Goal: Task Accomplishment & Management: Use online tool/utility

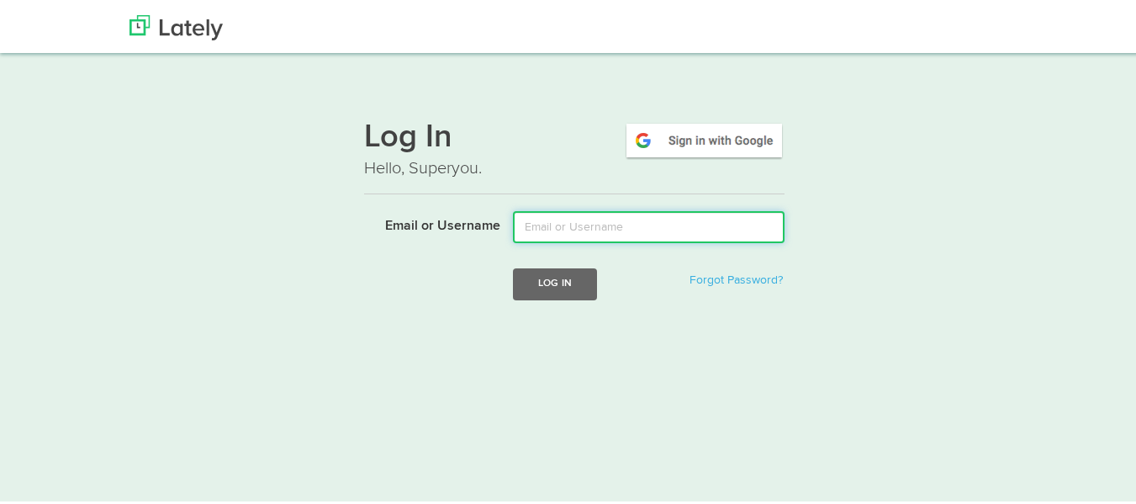
click at [558, 222] on input "Email or Username" at bounding box center [649, 225] width 272 height 32
type input "sstern@ubisglobal.com"
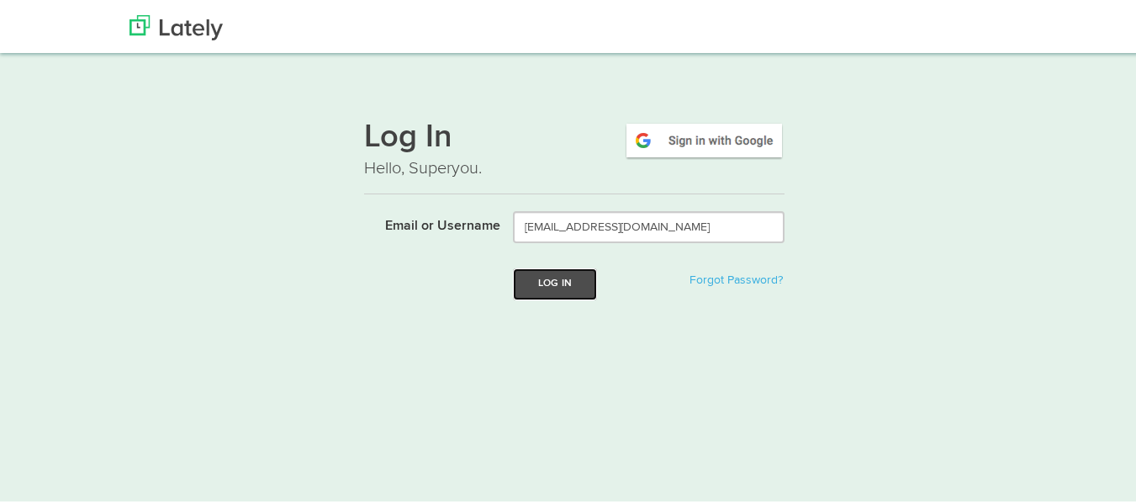
click at [559, 279] on button "Log In" at bounding box center [555, 281] width 84 height 31
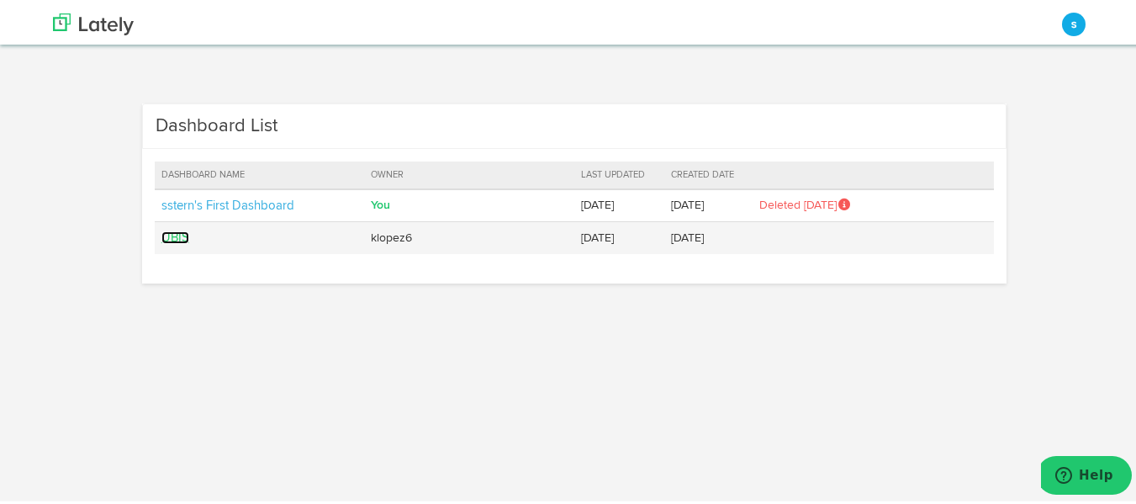
click at [173, 230] on link "UBIS" at bounding box center [175, 235] width 28 height 13
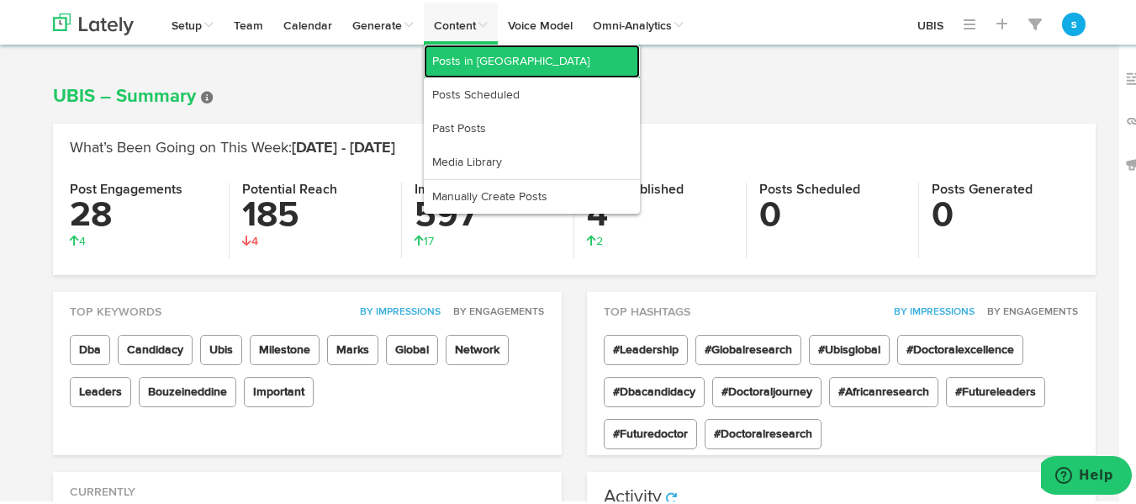
click at [462, 56] on link "Posts in [GEOGRAPHIC_DATA]" at bounding box center [532, 59] width 216 height 34
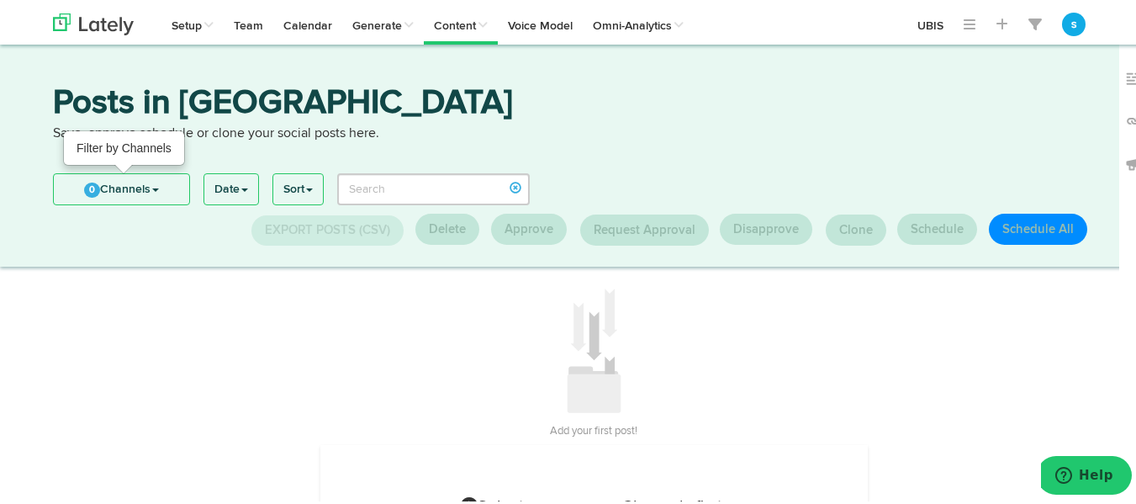
click at [160, 182] on link "0 Channels" at bounding box center [121, 187] width 135 height 30
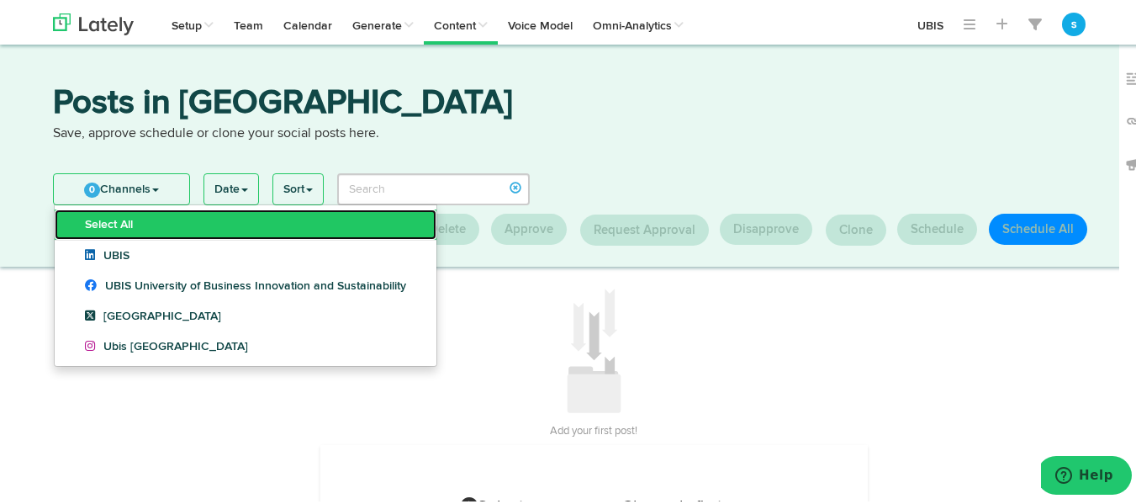
click at [128, 230] on link "Select All" at bounding box center [246, 222] width 382 height 30
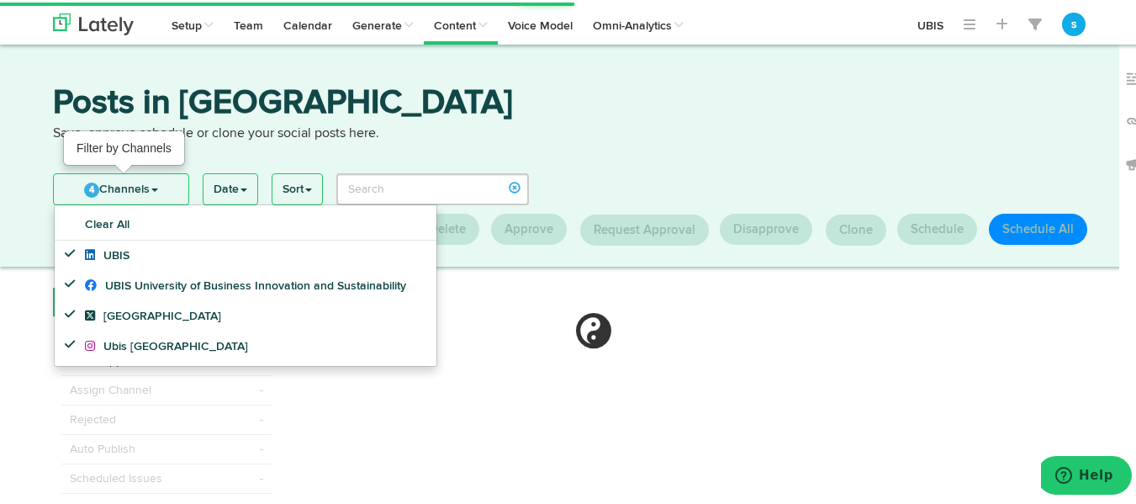
click at [133, 185] on link "4 Channels" at bounding box center [121, 187] width 135 height 30
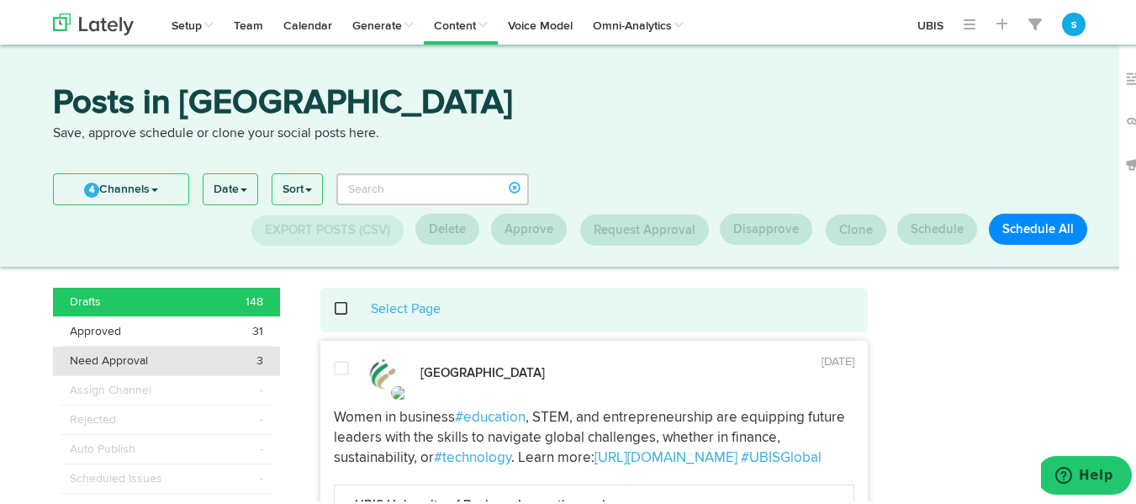
click at [147, 363] on div "Need Approval 3" at bounding box center [166, 358] width 193 height 17
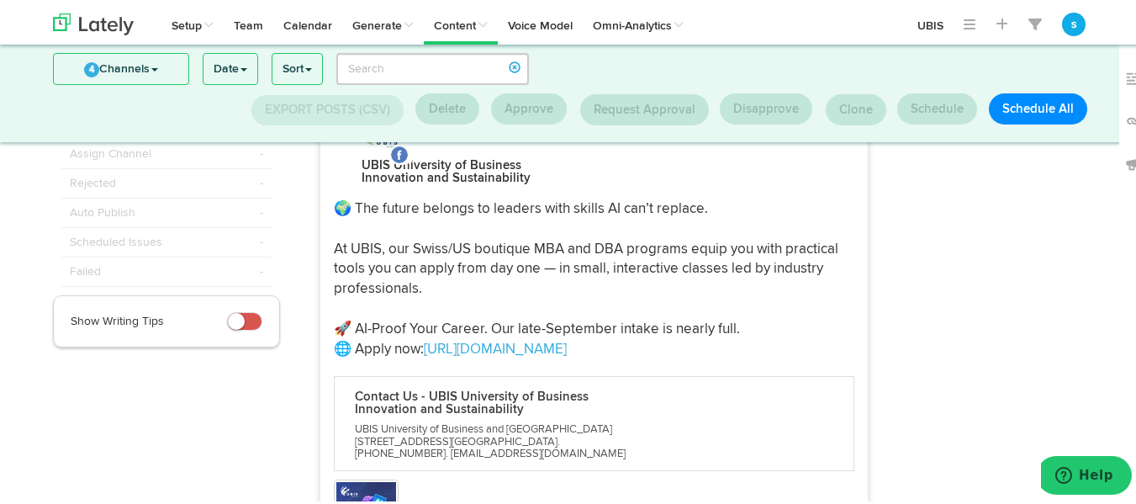
scroll to position [90, 0]
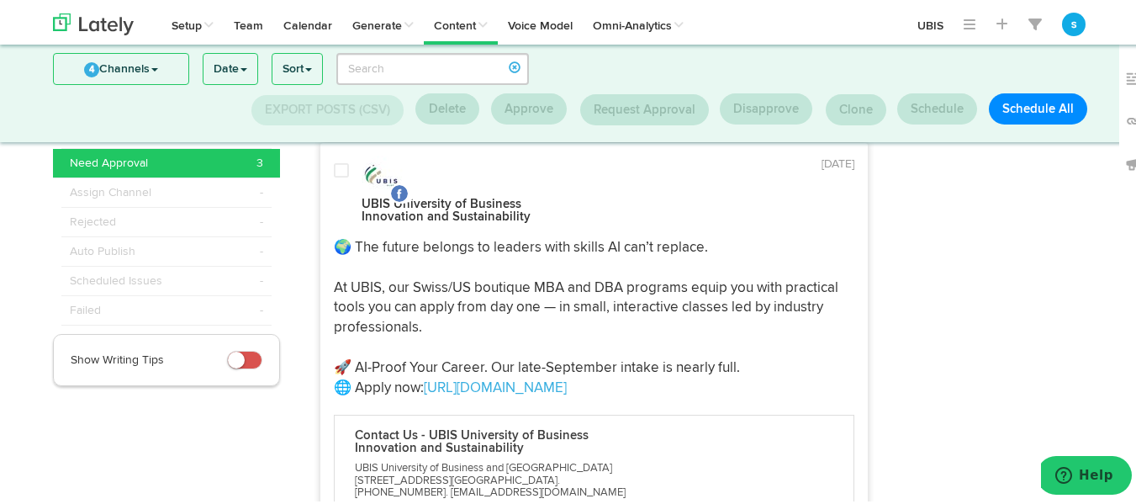
click at [447, 278] on p "🌍 The future belongs to leaders with skills AI can’t replace. At UBIS, our Swis…" at bounding box center [594, 316] width 521 height 160
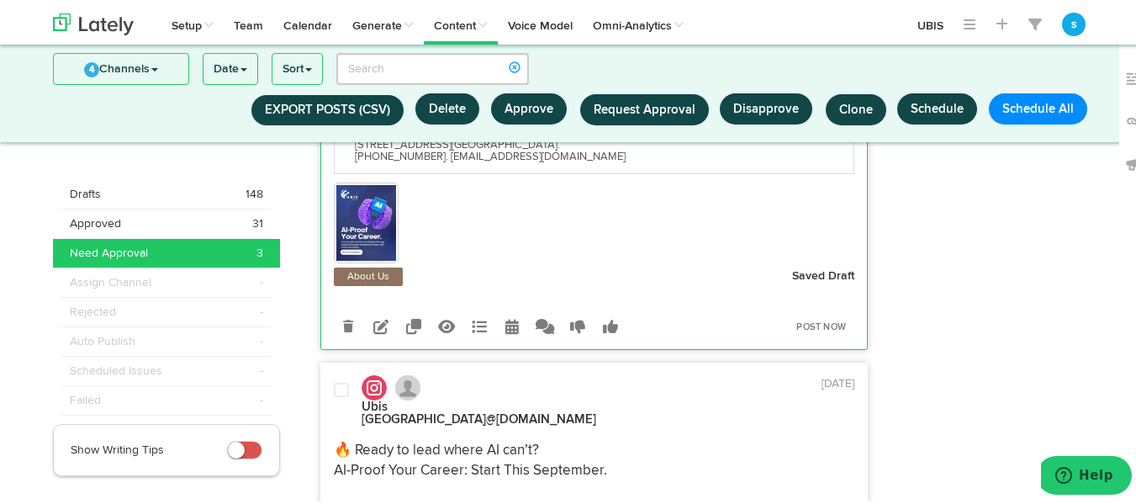
scroll to position [426, 0]
click at [373, 315] on icon at bounding box center [380, 322] width 15 height 15
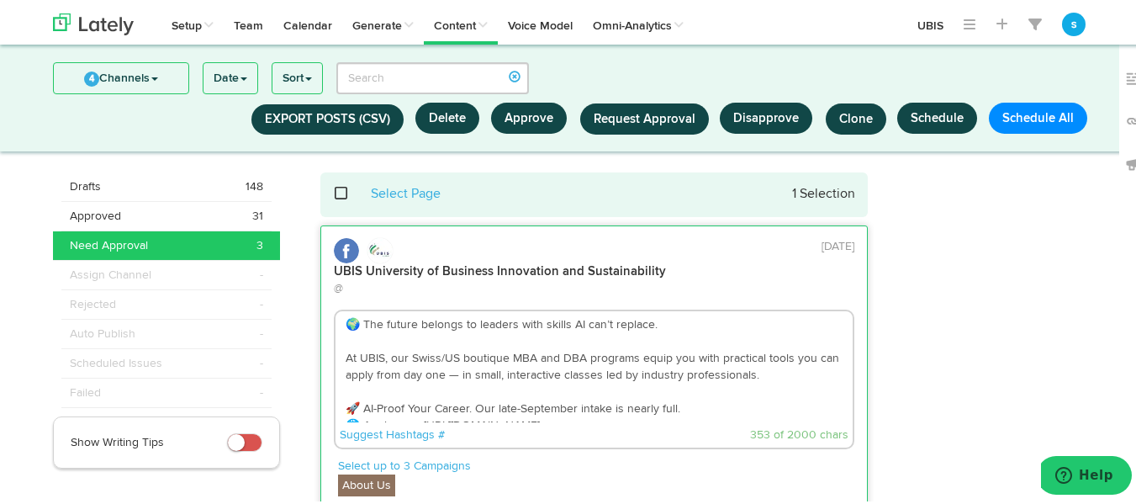
scroll to position [7, 0]
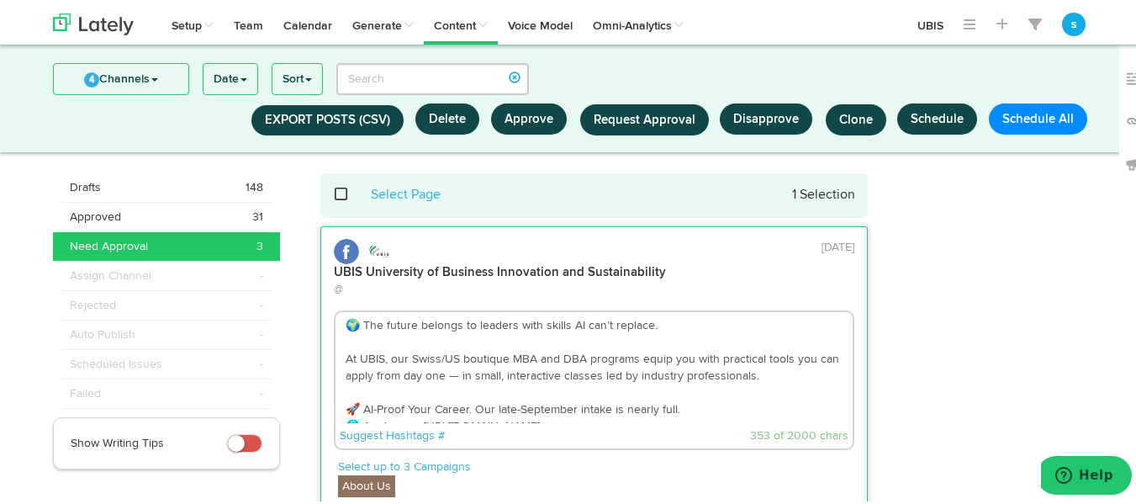
drag, startPoint x: 452, startPoint y: 344, endPoint x: 404, endPoint y: 338, distance: 48.3
click at [404, 338] on textarea "🌍 The future belongs to leaders with skills AI can’t replace. At UBIS, our Swis…" at bounding box center [595, 365] width 518 height 111
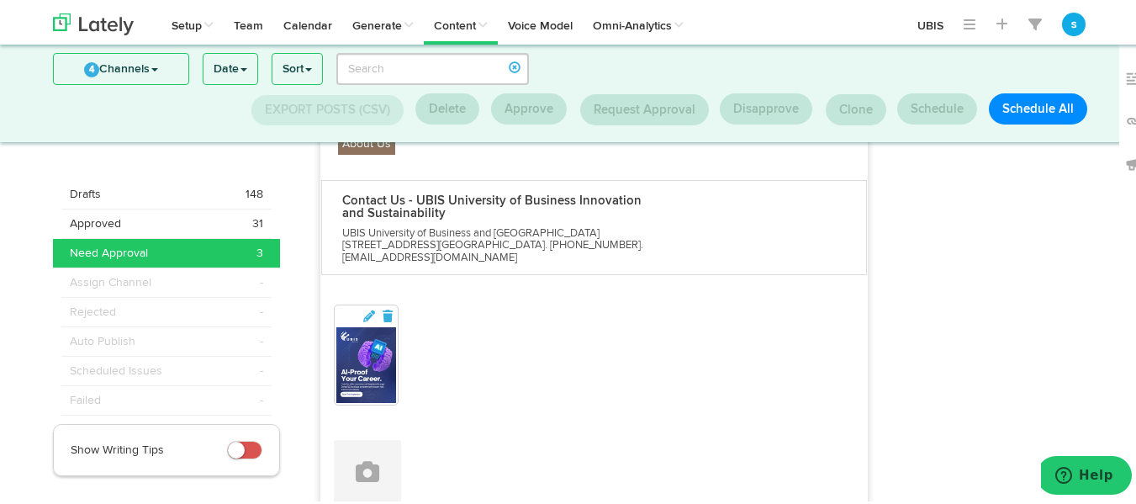
scroll to position [427, 0]
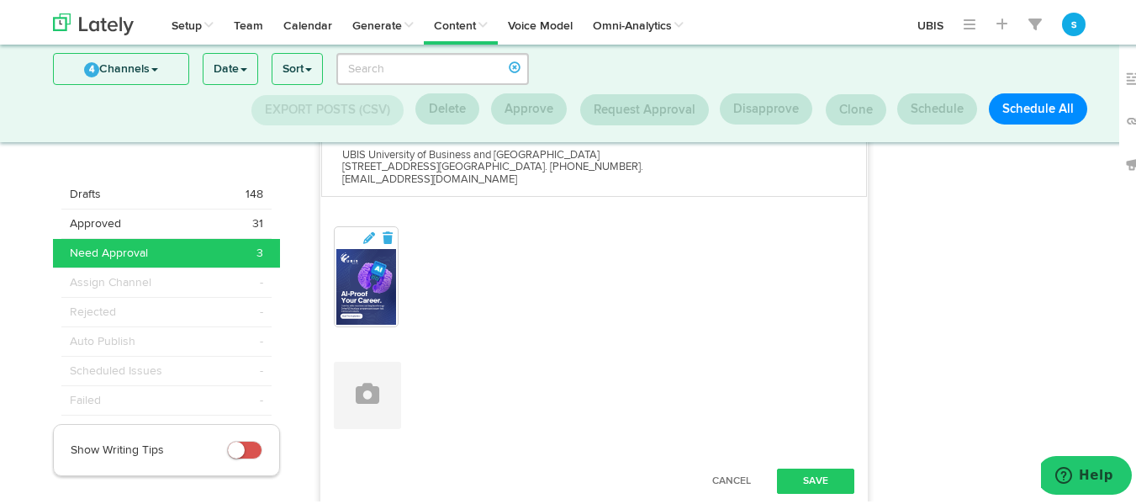
type textarea "🌍 The future belongs to leaders with skills AI can’t replace. At UBIS, our Euro…"
click at [358, 246] on img at bounding box center [366, 284] width 61 height 76
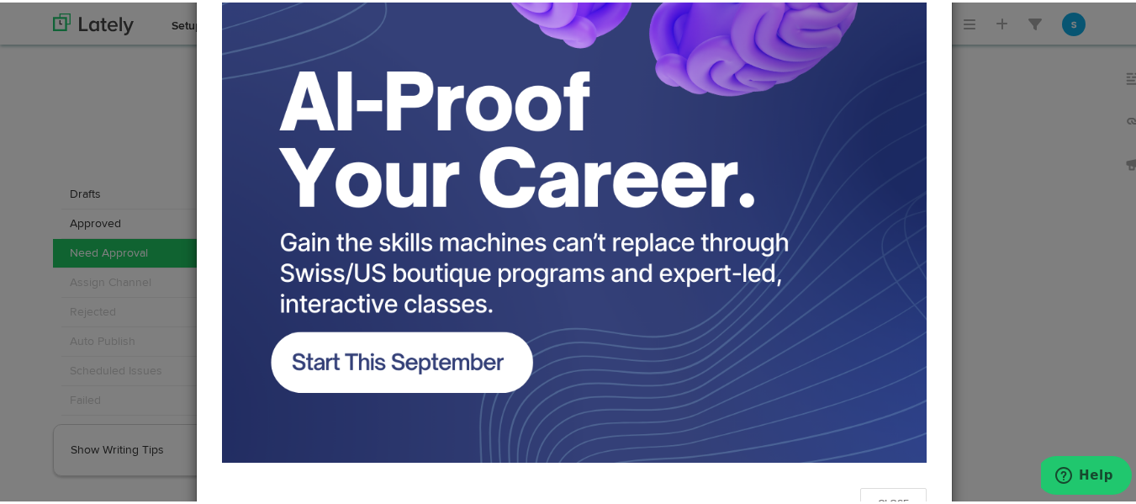
scroll to position [563, 0]
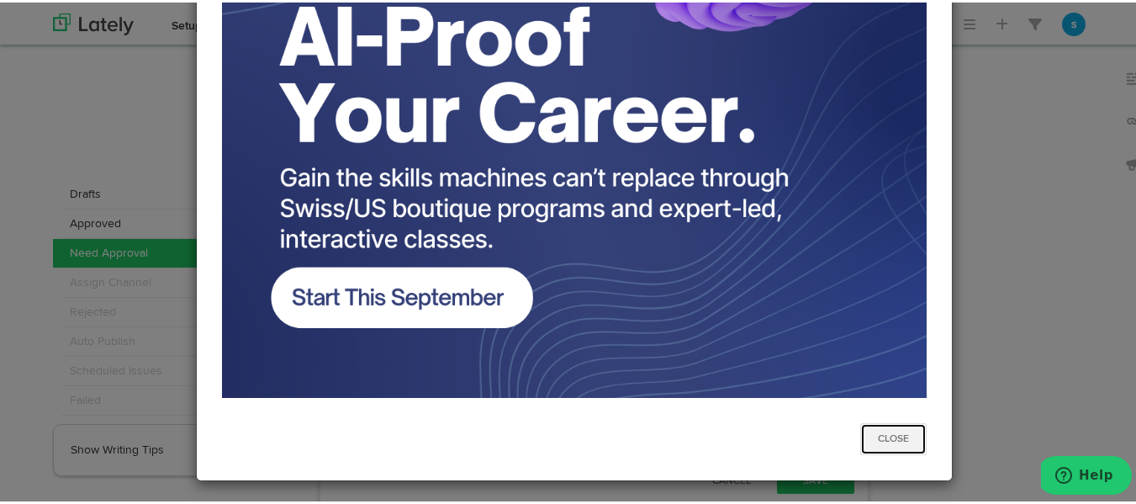
click at [882, 424] on button "Close" at bounding box center [893, 437] width 66 height 32
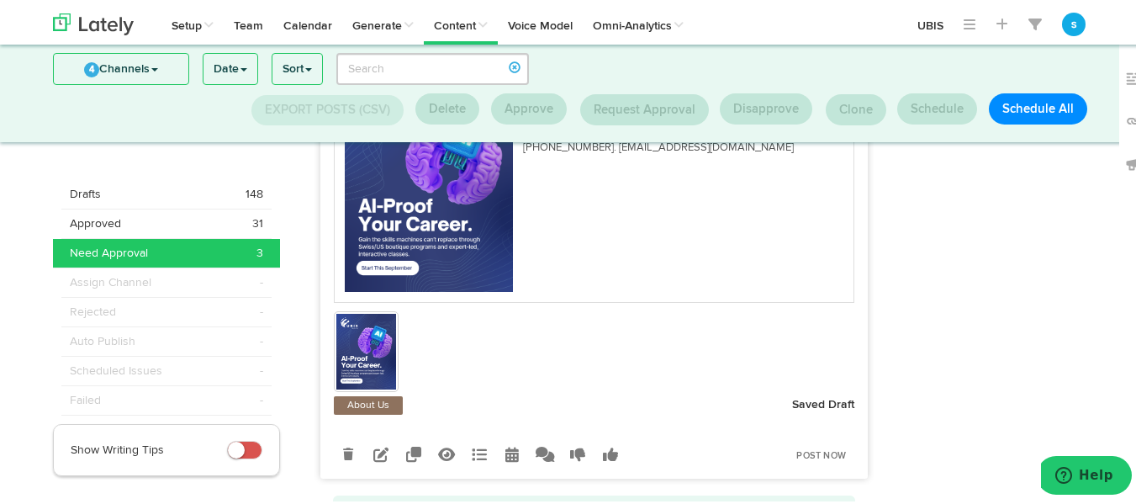
scroll to position [1729, 0]
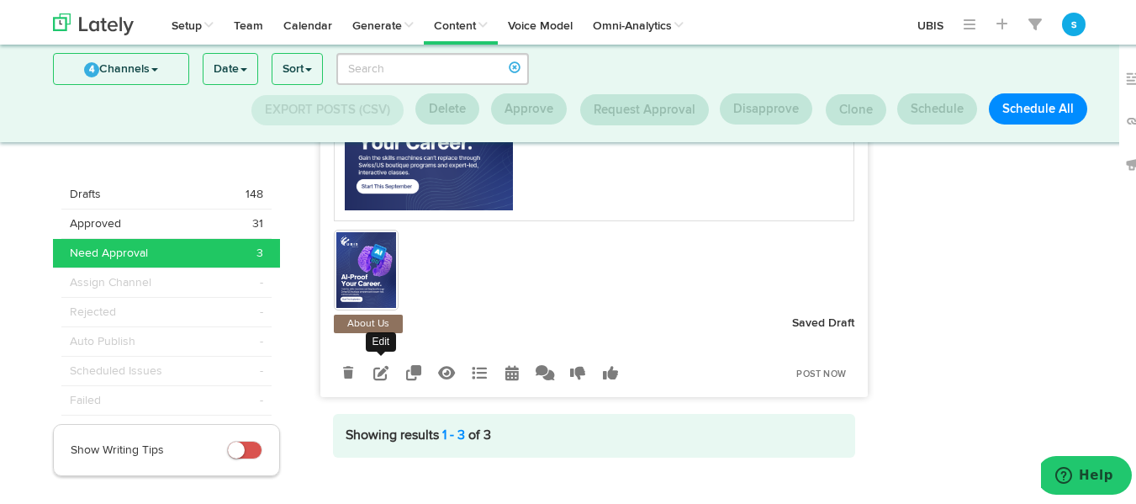
click at [373, 363] on icon at bounding box center [380, 370] width 15 height 15
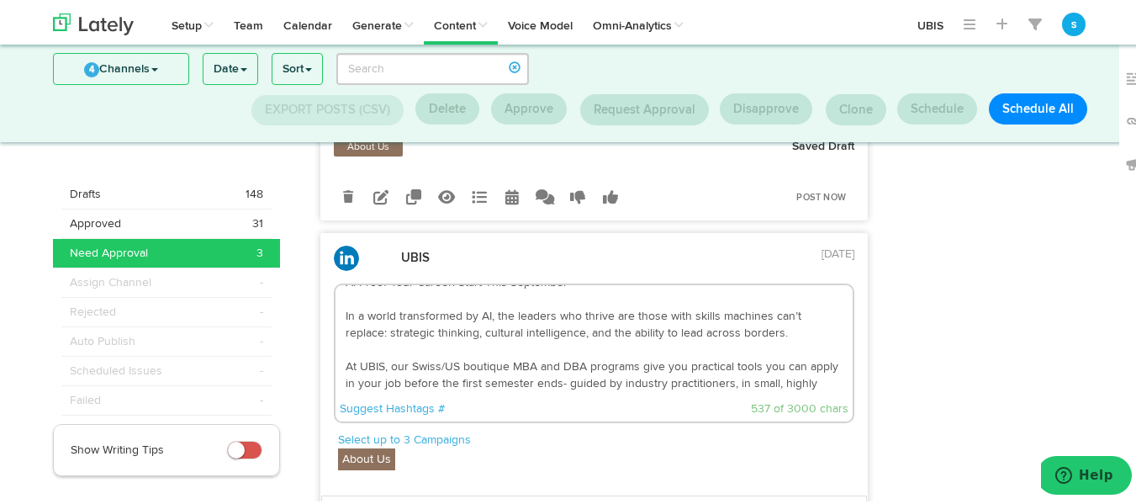
scroll to position [19, 0]
drag, startPoint x: 409, startPoint y: 353, endPoint x: 453, endPoint y: 328, distance: 50.5
click at [453, 328] on textarea "AI-Proof Your Career: Start This September In a world transformed by AI, the le…" at bounding box center [595, 338] width 518 height 111
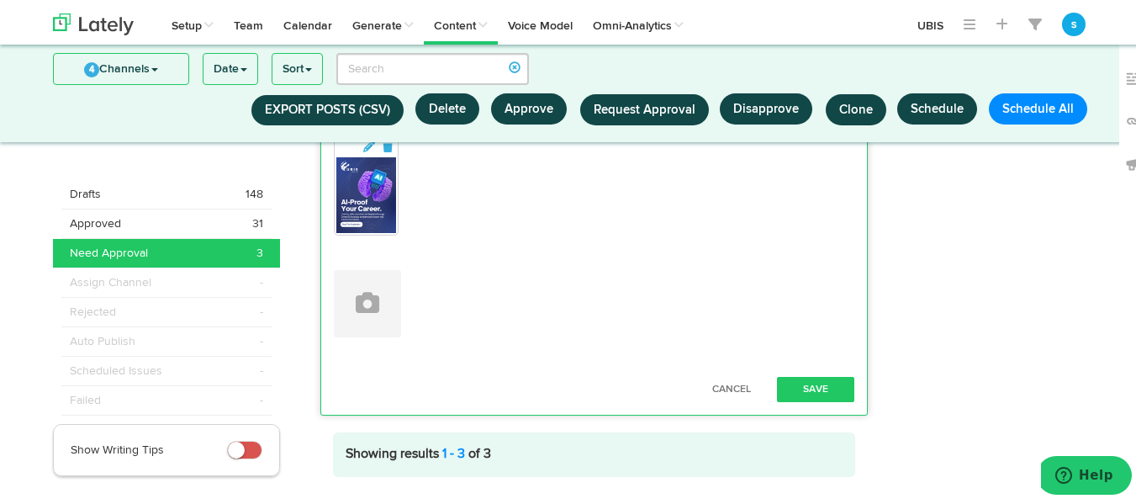
scroll to position [1782, 0]
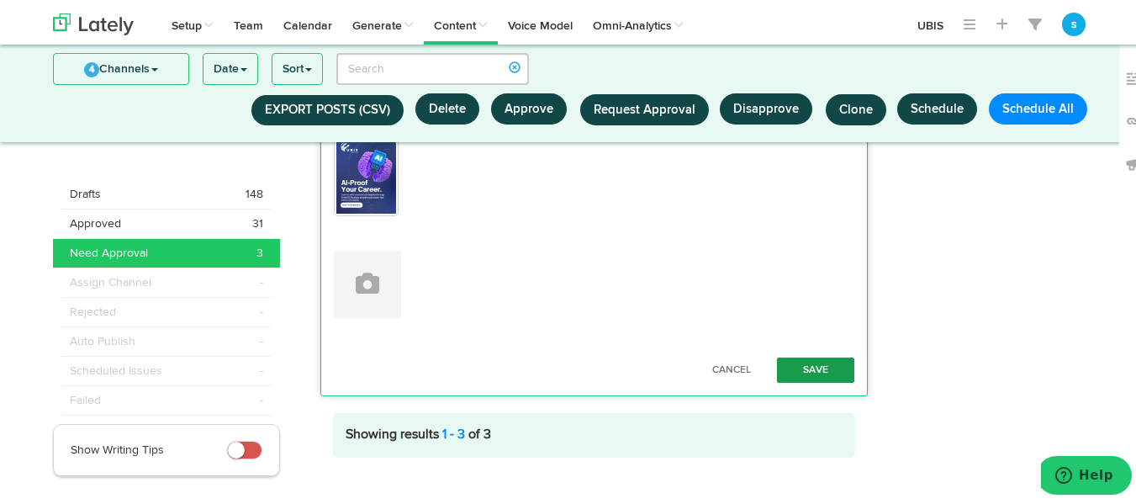
type textarea "AI-Proof Your Career: Start This September In a world transformed by AI, the le…"
click at [818, 355] on button "Save" at bounding box center [815, 367] width 77 height 25
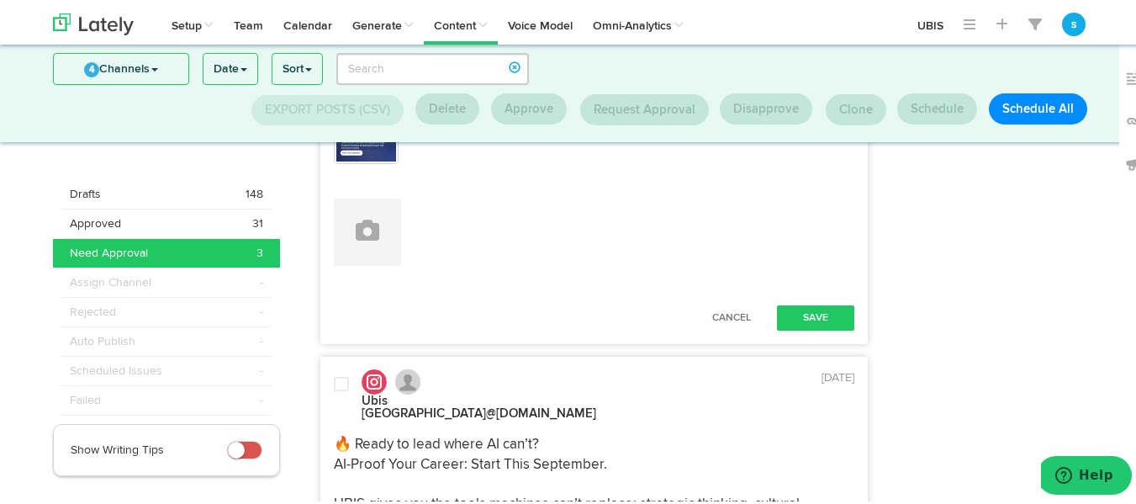
scroll to position [590, 0]
click at [818, 304] on button "Save" at bounding box center [815, 316] width 77 height 25
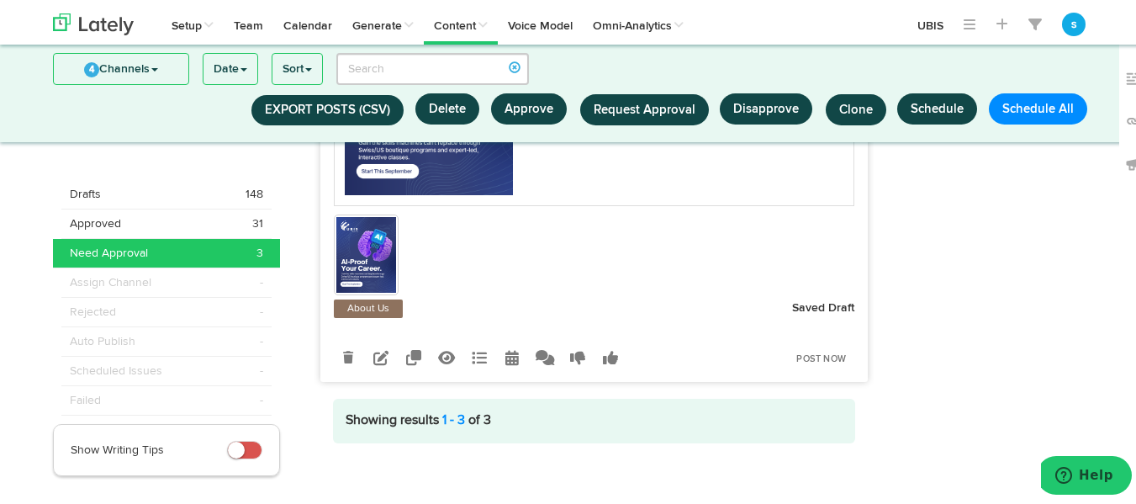
scroll to position [1586, 0]
click at [373, 347] on icon at bounding box center [380, 354] width 15 height 15
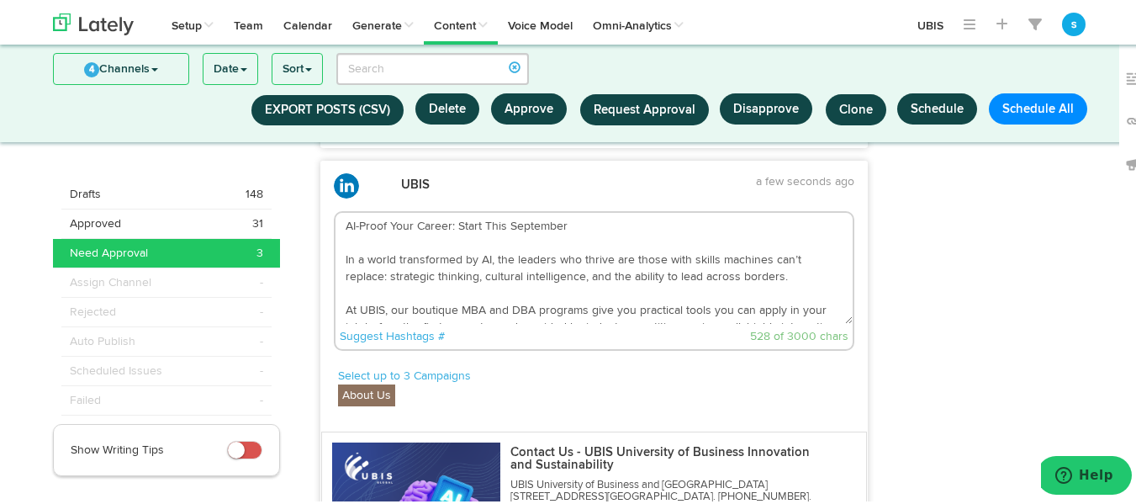
scroll to position [998, 0]
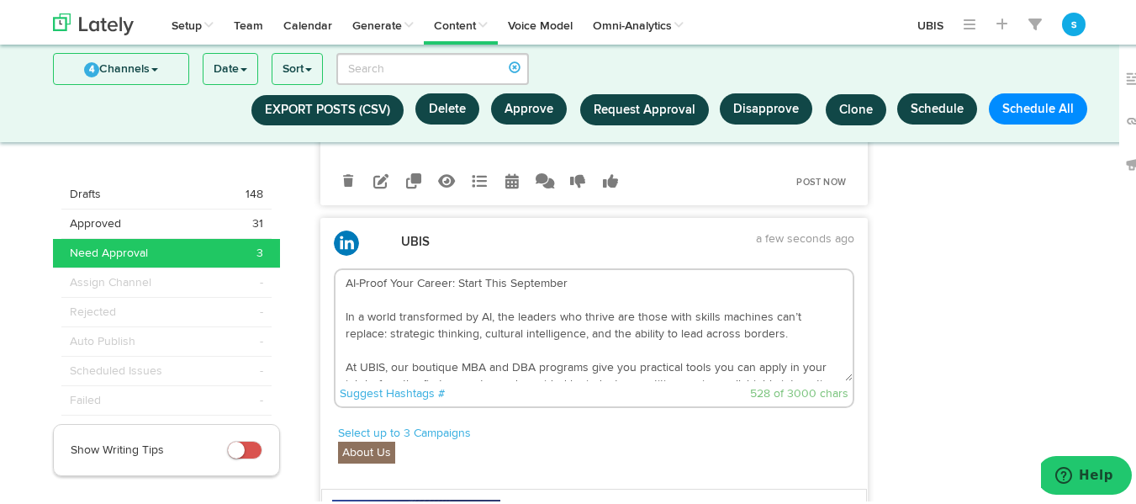
click at [407, 348] on textarea "AI-Proof Your Career: Start This September In a world transformed by AI, the le…" at bounding box center [595, 322] width 518 height 111
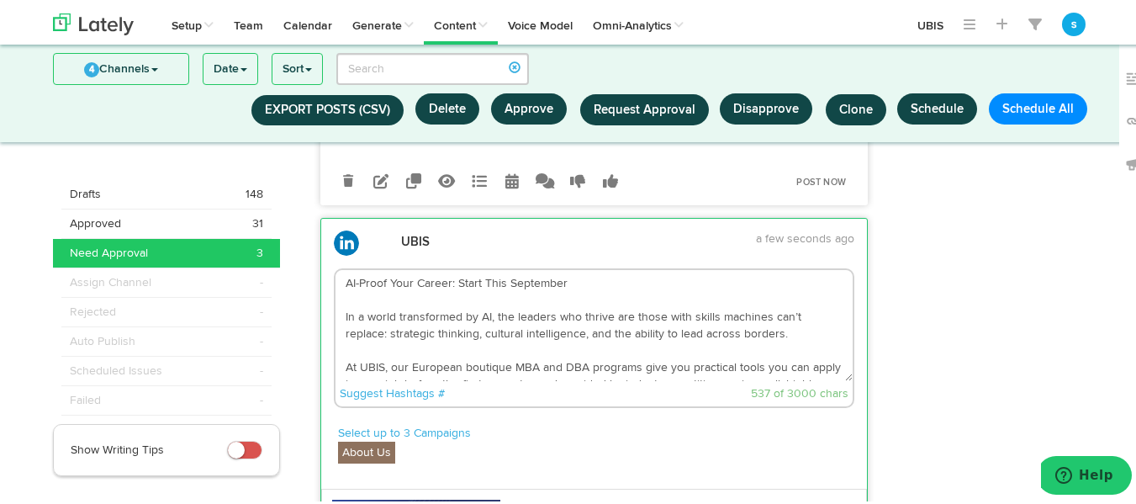
scroll to position [13, 0]
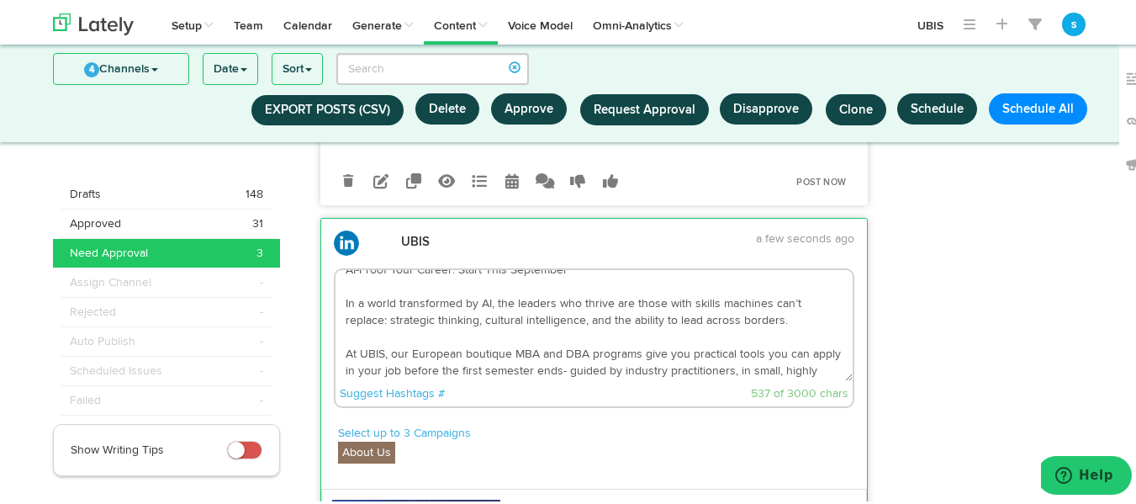
drag, startPoint x: 453, startPoint y: 354, endPoint x: 415, endPoint y: 342, distance: 40.4
click at [415, 342] on textarea "AI-Proof Your Career: Start This September In a world transformed by AI, the le…" at bounding box center [595, 322] width 518 height 111
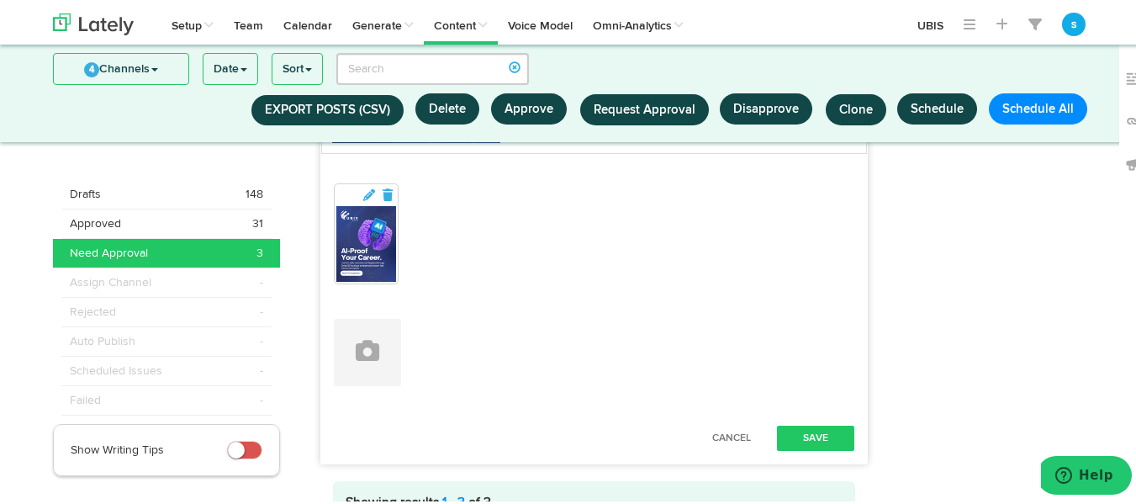
scroll to position [1586, 0]
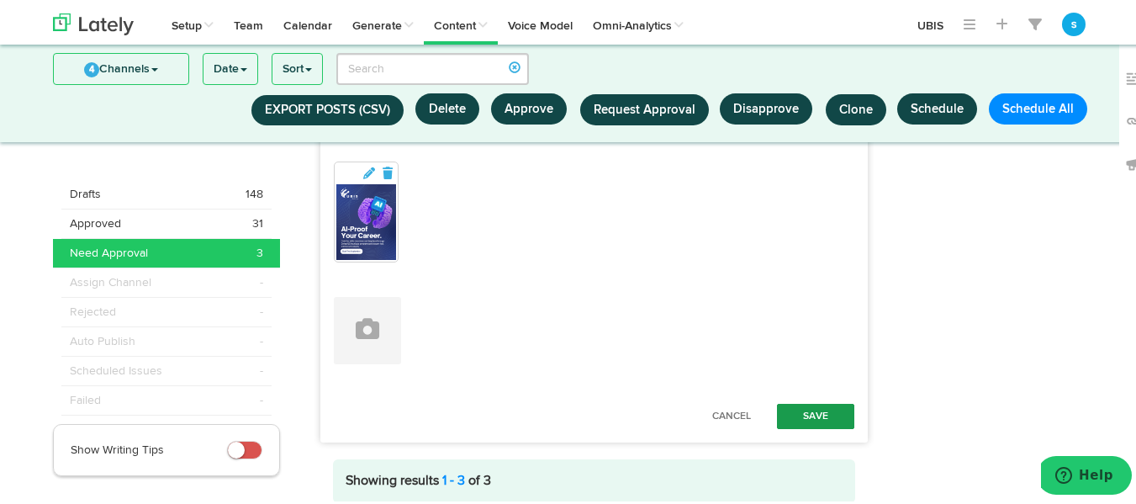
type textarea "AI-Proof Your Career: Start This September In a world transformed by AI, the le…"
click at [818, 401] on button "Save" at bounding box center [815, 413] width 77 height 25
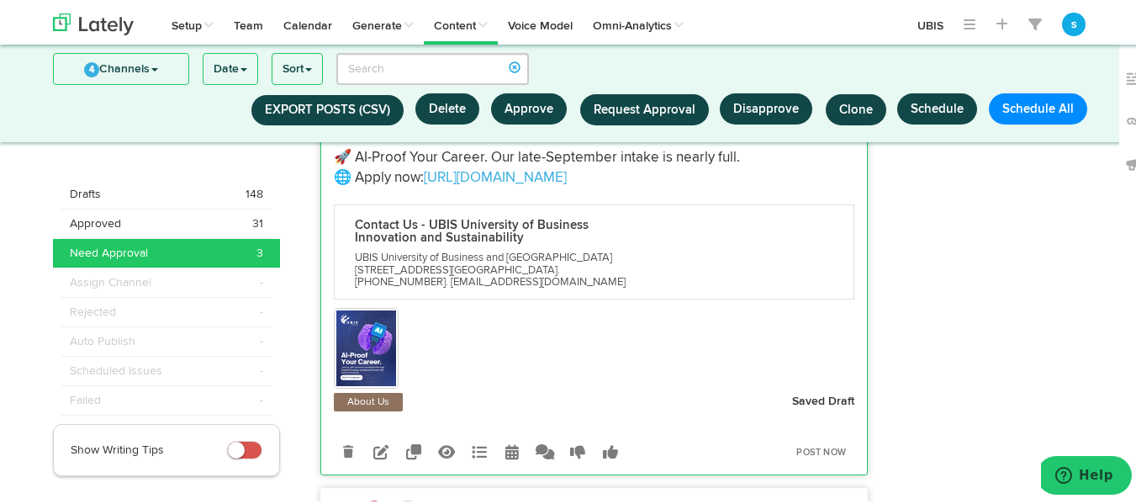
scroll to position [301, 0]
click at [373, 441] on icon at bounding box center [380, 448] width 15 height 15
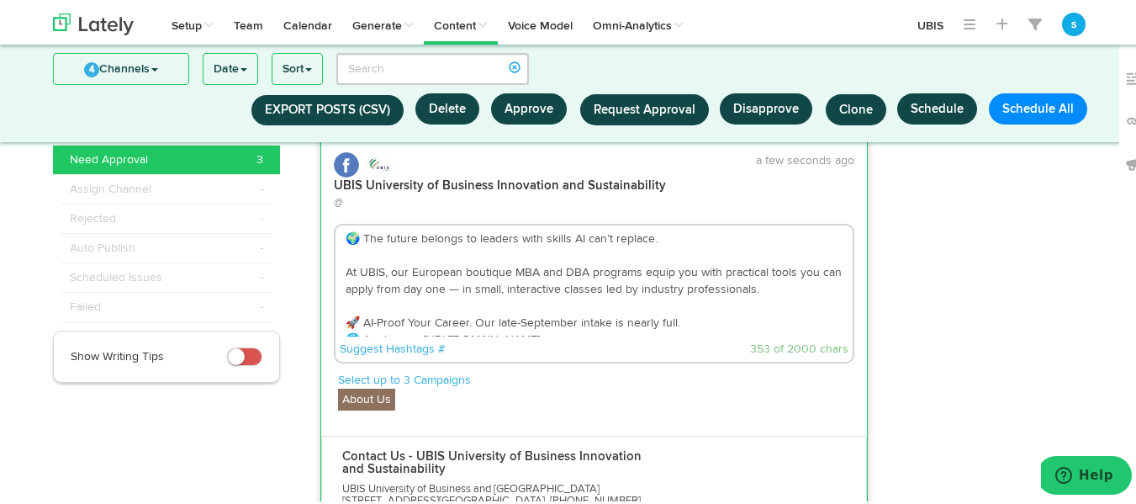
scroll to position [92, 0]
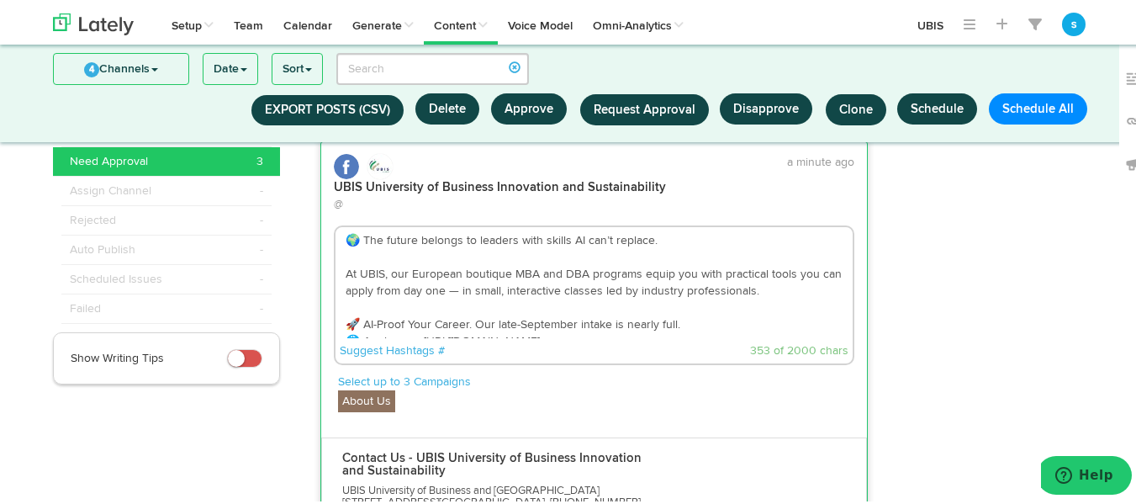
click at [454, 257] on textarea "🌍 The future belongs to leaders with skills AI can’t replace. At UBIS, our Euro…" at bounding box center [595, 280] width 518 height 111
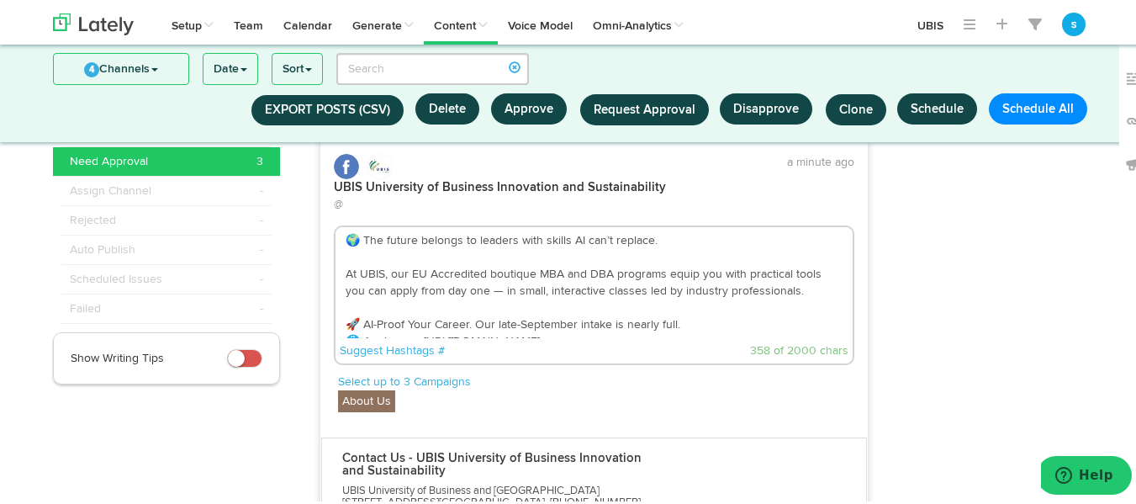
click at [501, 254] on textarea "🌍 The future belongs to leaders with skills AI can’t replace. At UBIS, our EU A…" at bounding box center [595, 280] width 518 height 111
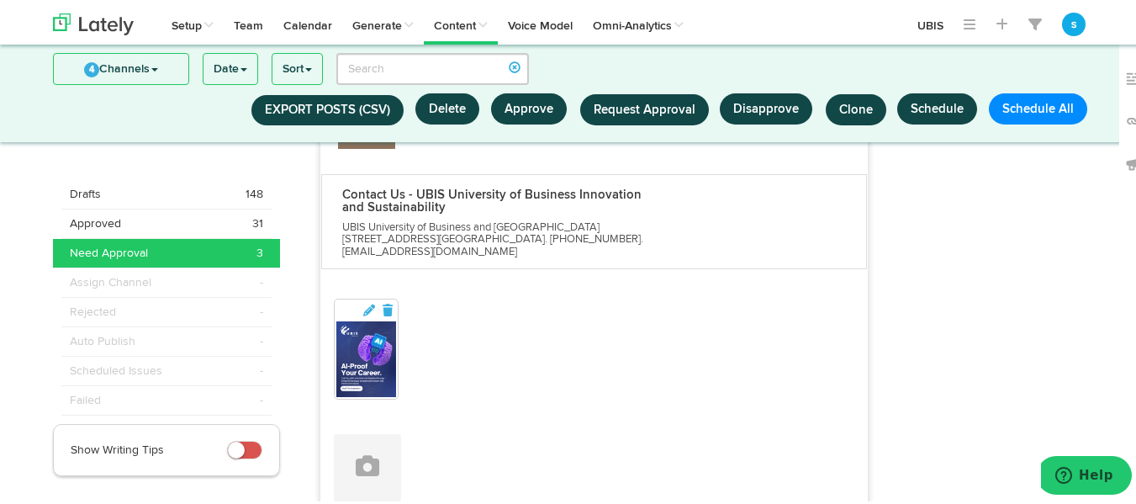
scroll to position [596, 0]
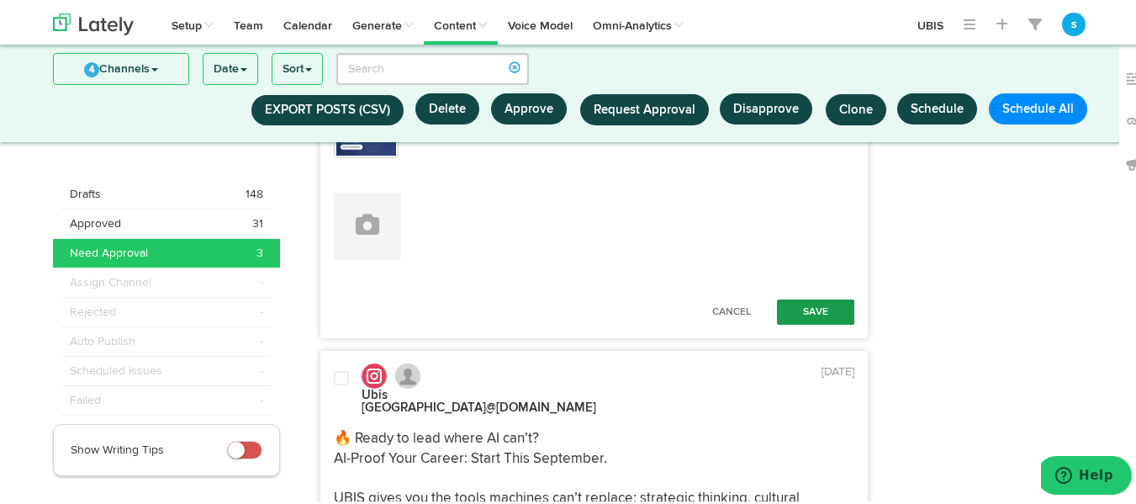
type textarea "🌍 The future belongs to leaders with skills AI can’t replace. At UBIS, our EU A…"
click at [827, 297] on button "Save" at bounding box center [815, 309] width 77 height 25
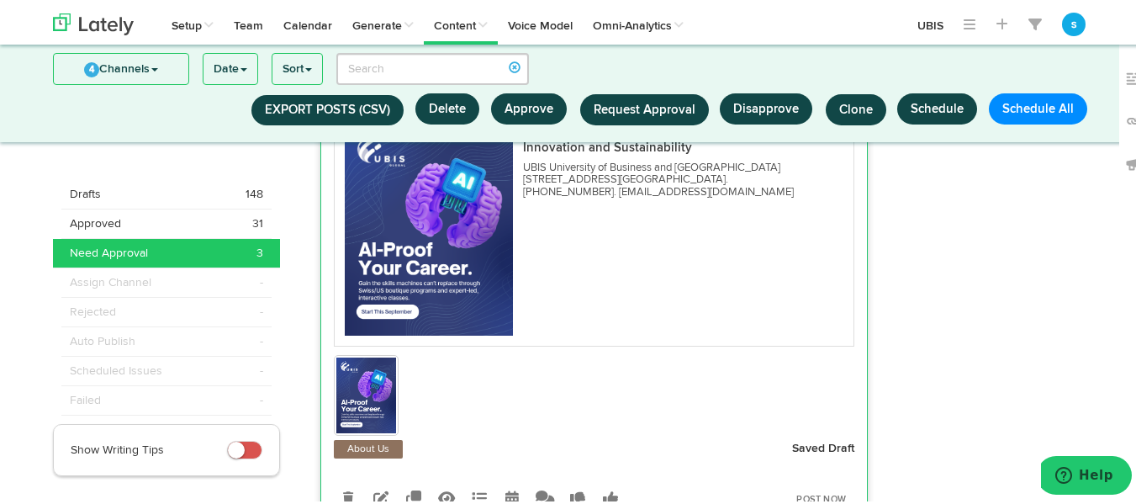
scroll to position [1586, 0]
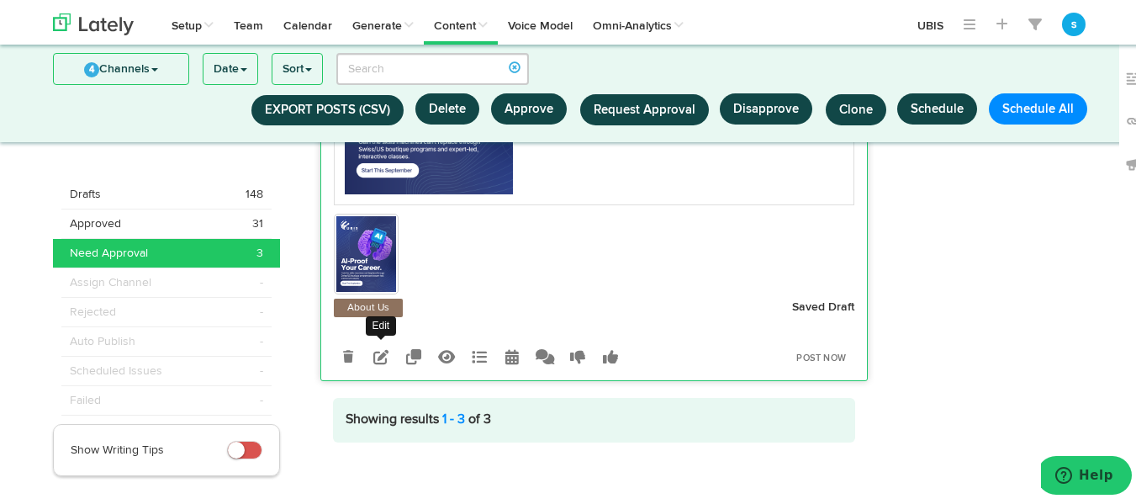
click at [373, 347] on icon at bounding box center [380, 354] width 15 height 15
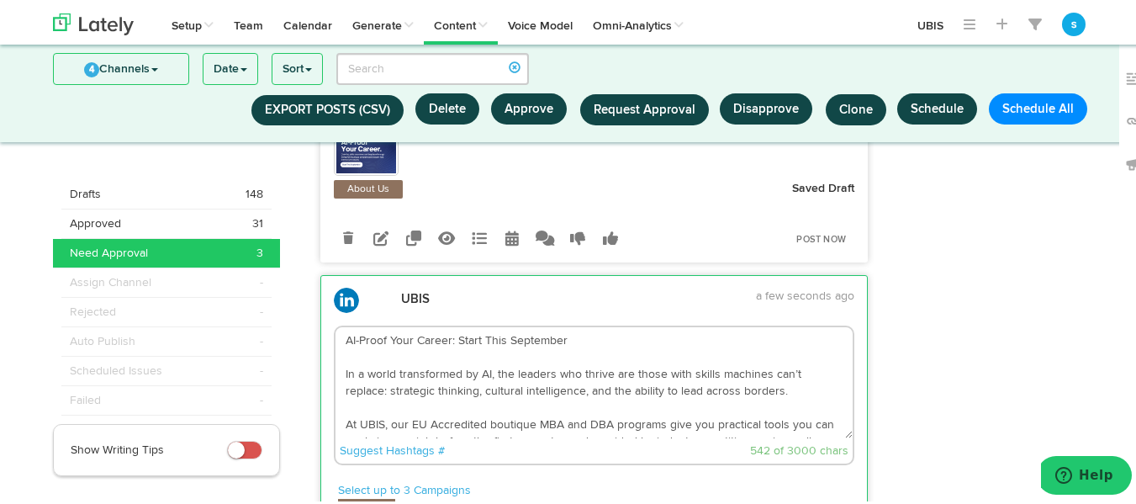
scroll to position [913, 0]
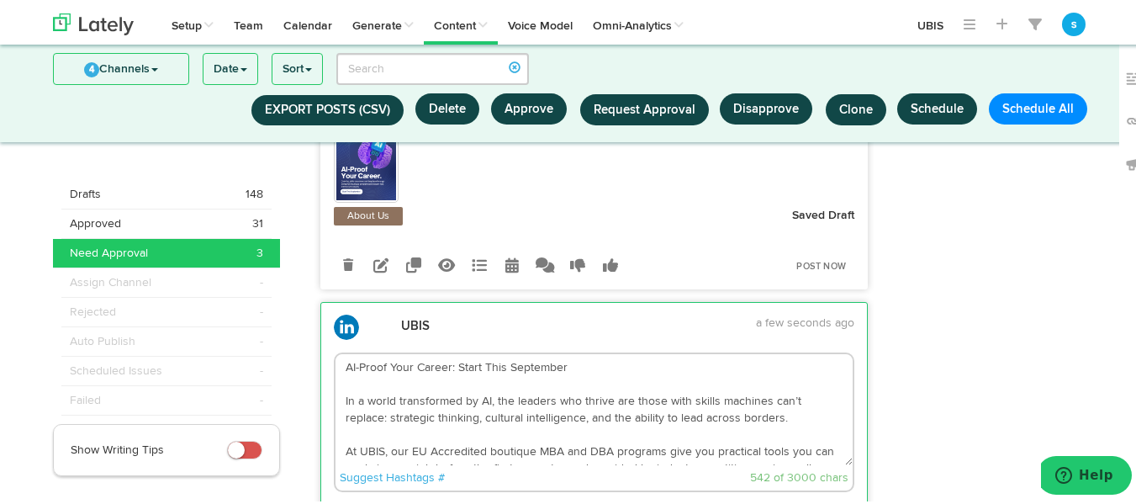
click at [496, 436] on textarea "AI-Proof Your Career: Start This September In a world transformed by AI, the le…" at bounding box center [595, 407] width 518 height 111
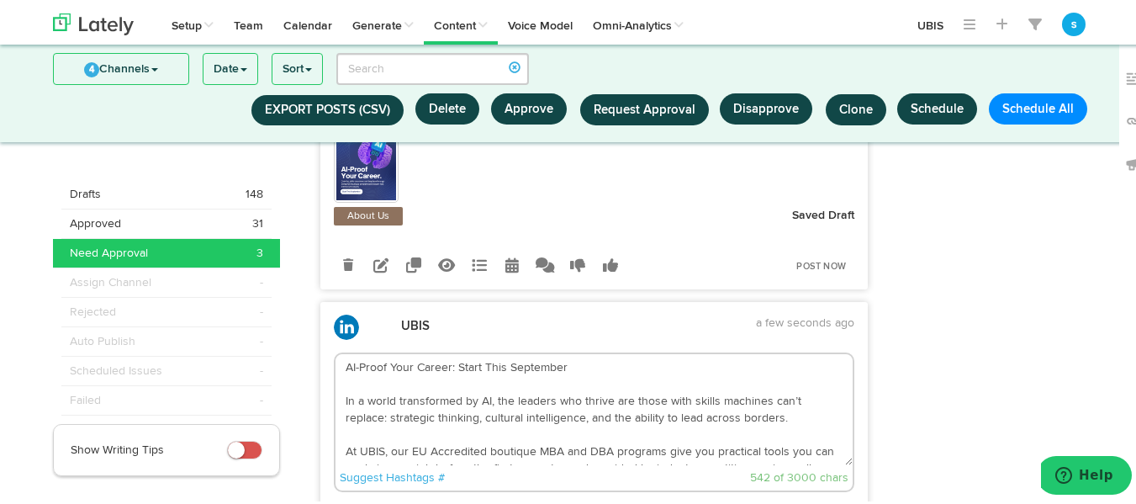
click at [496, 436] on textarea "AI-Proof Your Career: Start This September In a world transformed by AI, the le…" at bounding box center [595, 407] width 518 height 111
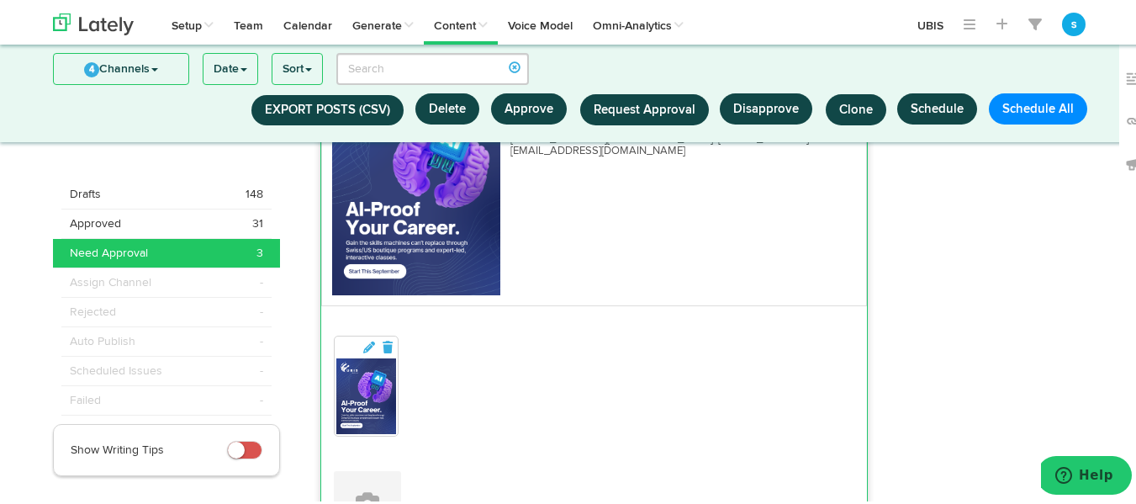
scroll to position [1648, 0]
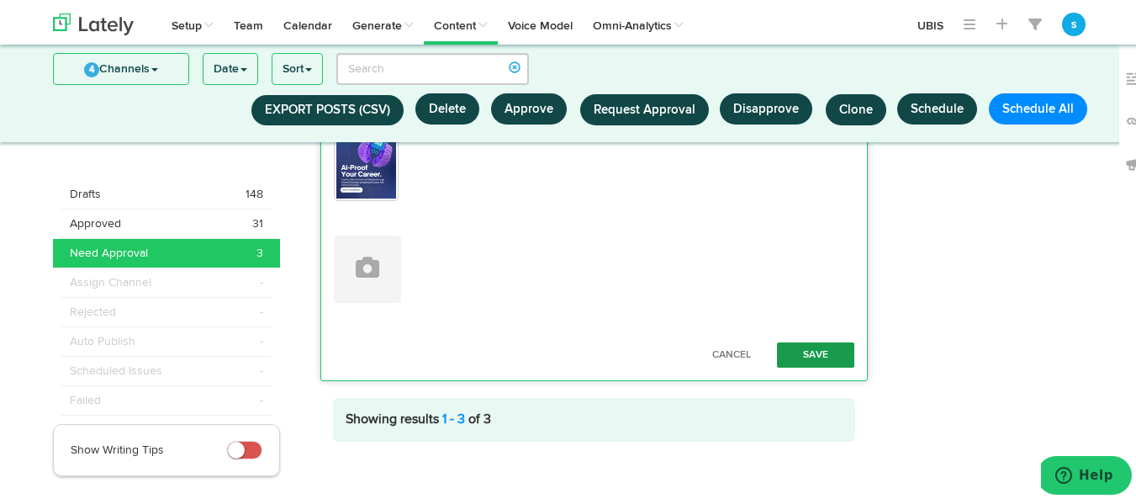
type textarea "AI-Proof Your Career: Start This September In a world transformed by AI, the le…"
click at [814, 340] on button "Save" at bounding box center [815, 352] width 77 height 25
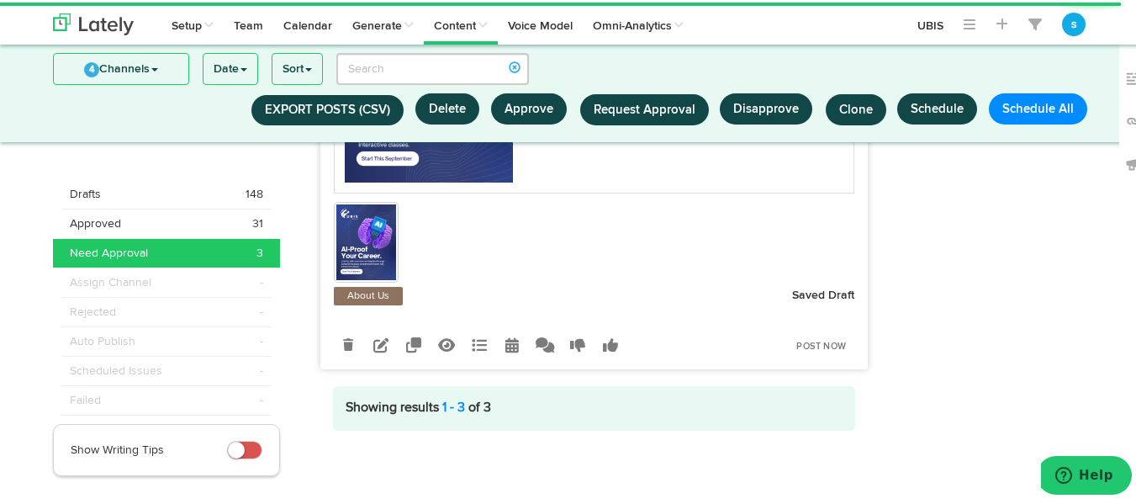
scroll to position [1586, 0]
